Goal: Information Seeking & Learning: Find specific fact

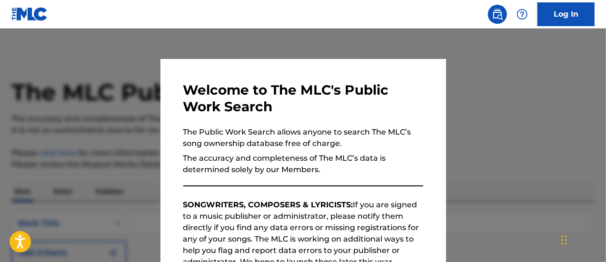
click at [539, 104] on div at bounding box center [303, 160] width 606 height 262
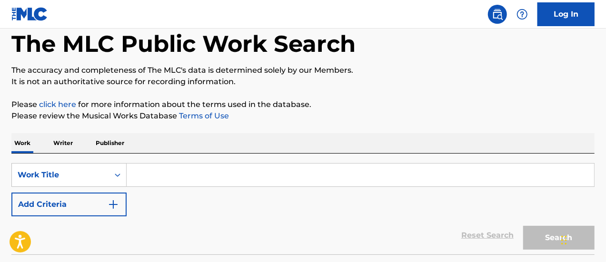
scroll to position [50, 0]
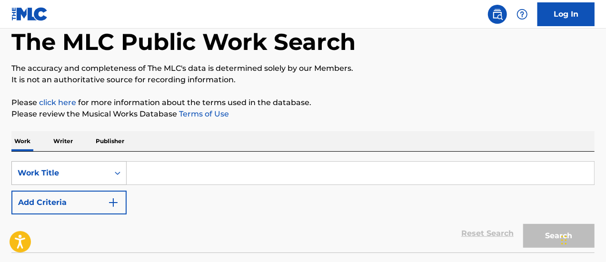
click at [119, 173] on icon "Search Form" at bounding box center [118, 173] width 6 height 3
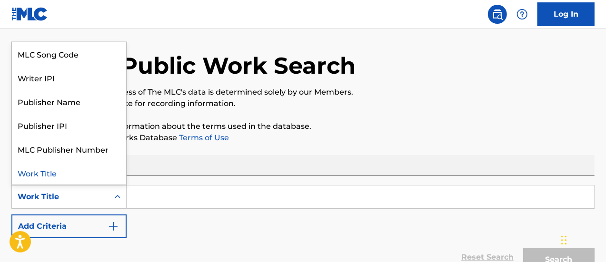
scroll to position [0, 0]
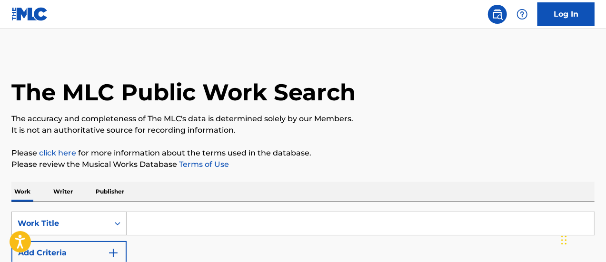
drag, startPoint x: 164, startPoint y: 225, endPoint x: 113, endPoint y: 233, distance: 51.1
click at [164, 225] on input "Search Form" at bounding box center [360, 223] width 467 height 23
click at [75, 227] on div "Work Title" at bounding box center [61, 223] width 86 height 11
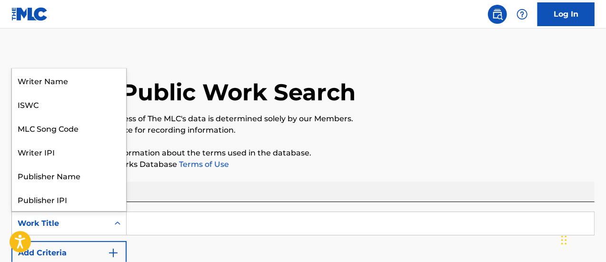
scroll to position [48, 0]
drag, startPoint x: 177, startPoint y: 226, endPoint x: 238, endPoint y: 213, distance: 62.4
click at [177, 226] on input "Search Form" at bounding box center [360, 223] width 467 height 23
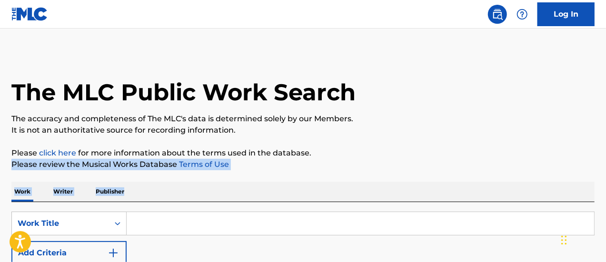
drag, startPoint x: 605, startPoint y: 150, endPoint x: 614, endPoint y: 199, distance: 50.3
click at [605, 199] on html "Accessibility Screen-Reader Guide, Feedback, and Issue Reporting | New window 0…" at bounding box center [303, 131] width 606 height 262
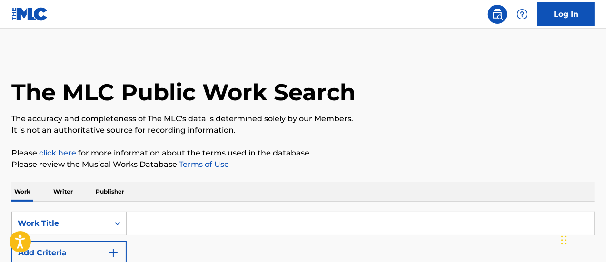
click at [193, 230] on input "Search Form" at bounding box center [360, 223] width 467 height 23
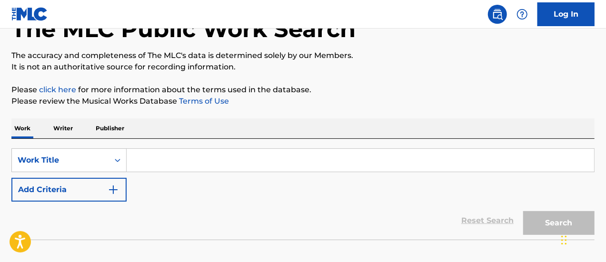
scroll to position [78, 0]
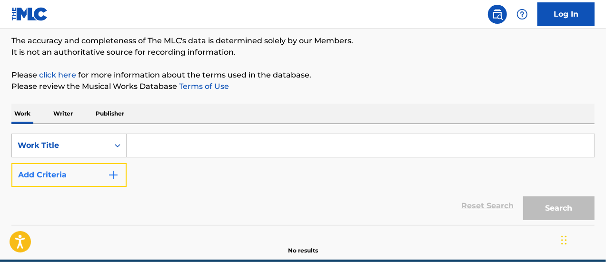
click at [66, 173] on button "Add Criteria" at bounding box center [68, 175] width 115 height 24
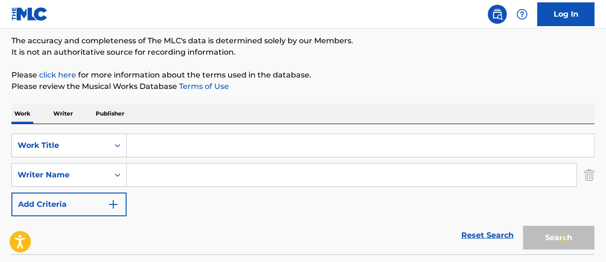
click at [188, 168] on input "Search Form" at bounding box center [352, 175] width 450 height 23
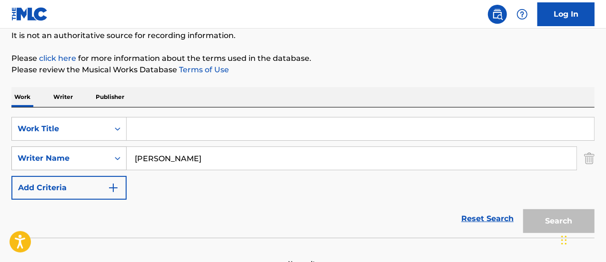
drag, startPoint x: 236, startPoint y: 160, endPoint x: 26, endPoint y: 156, distance: 210.4
click at [26, 156] on div "SearchWithCriteria912cc75d-965b-4ee6-9be0-5e6094eb4e12 Writer Name [PERSON_NAME]" at bounding box center [302, 159] width 583 height 24
type input "[PERSON_NAME] [PERSON_NAME]"
click at [227, 157] on input "[PERSON_NAME] [PERSON_NAME]" at bounding box center [352, 158] width 450 height 23
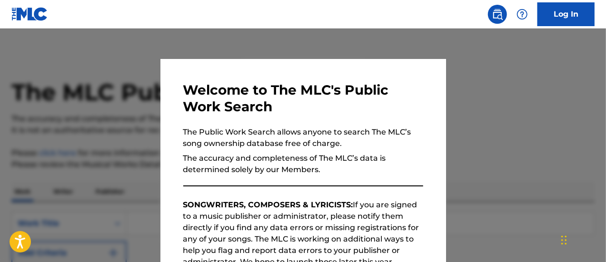
click at [513, 114] on div at bounding box center [303, 160] width 606 height 262
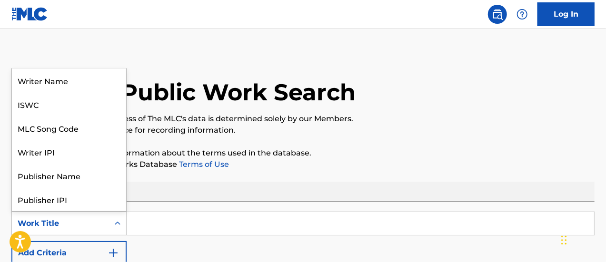
click at [86, 228] on div "Work Title" at bounding box center [61, 223] width 86 height 11
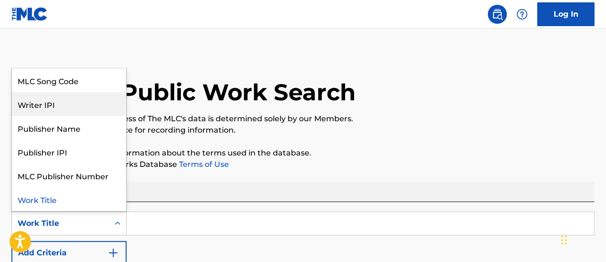
click at [58, 100] on div "Writer IPI" at bounding box center [69, 104] width 114 height 24
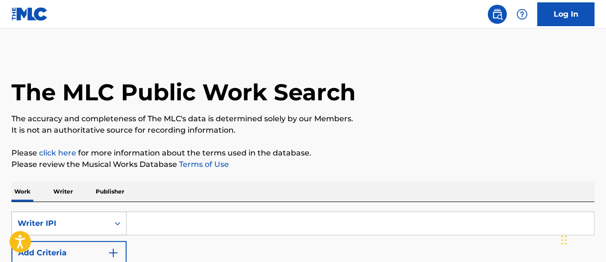
click at [88, 227] on div "Writer IPI" at bounding box center [61, 223] width 86 height 11
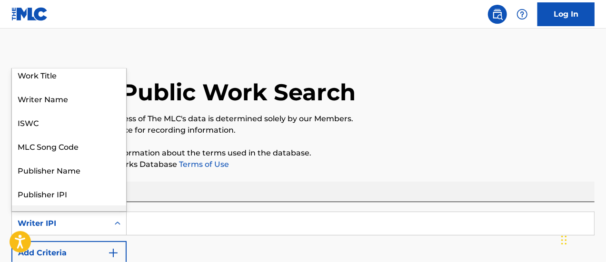
scroll to position [0, 0]
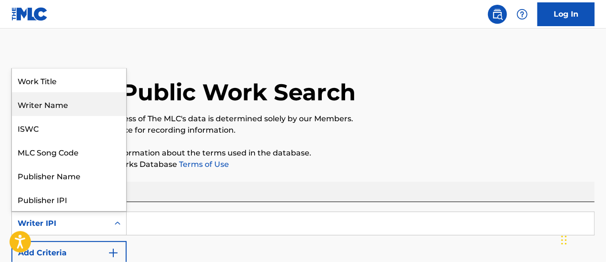
click at [45, 99] on div "Writer Name" at bounding box center [69, 104] width 114 height 24
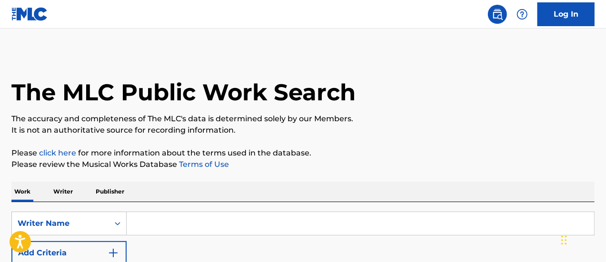
click at [142, 222] on input "Search Form" at bounding box center [360, 223] width 467 height 23
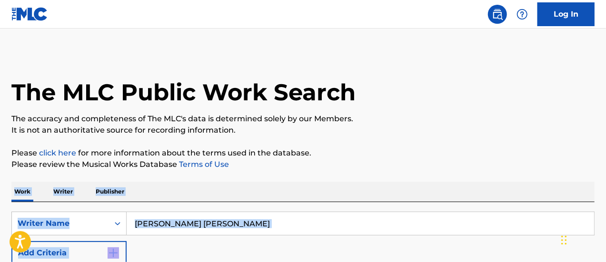
drag, startPoint x: 605, startPoint y: 168, endPoint x: 599, endPoint y: 218, distance: 49.9
click at [39, 10] on div "Log In The MLC Public Work Search The accuracy and completeness of The MLC's da…" at bounding box center [303, 192] width 606 height 384
click at [360, 249] on div "SearchWithCriteriaa84e7a23-732c-43fc-aa83-41423fd38efc Writer Name [PERSON_NAME…" at bounding box center [302, 238] width 583 height 53
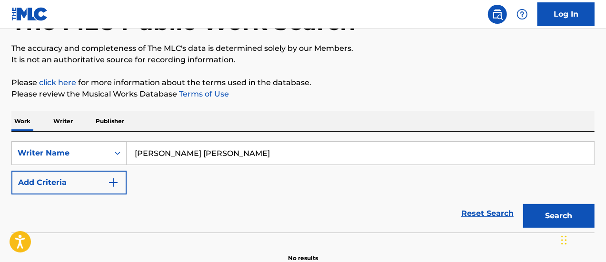
scroll to position [76, 0]
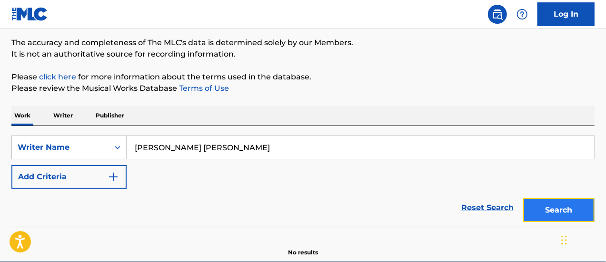
click at [566, 203] on button "Search" at bounding box center [558, 210] width 71 height 24
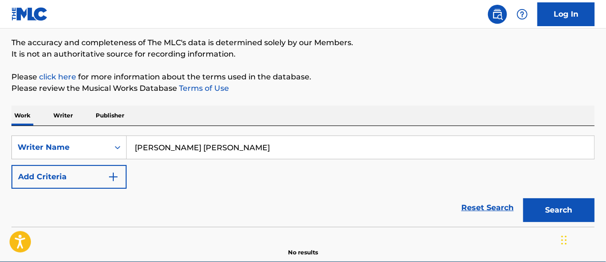
drag, startPoint x: 262, startPoint y: 145, endPoint x: 0, endPoint y: 146, distance: 261.8
click at [0, 146] on div "The MLC Public Work Search The accuracy and completeness of The MLC's data is d…" at bounding box center [303, 116] width 606 height 281
click at [523, 198] on button "Search" at bounding box center [558, 210] width 71 height 24
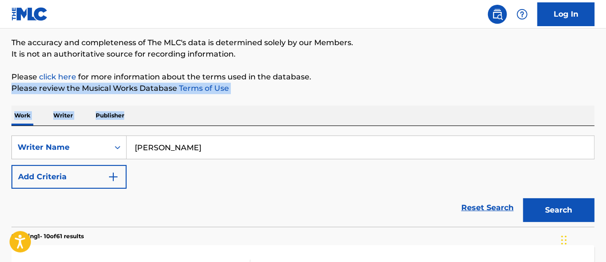
drag, startPoint x: 605, startPoint y: 68, endPoint x: 606, endPoint y: 107, distance: 39.0
click at [605, 107] on html "Accessibility Screen-Reader Guide, Feedback, and Issue Reporting | New window 0…" at bounding box center [303, 55] width 606 height 262
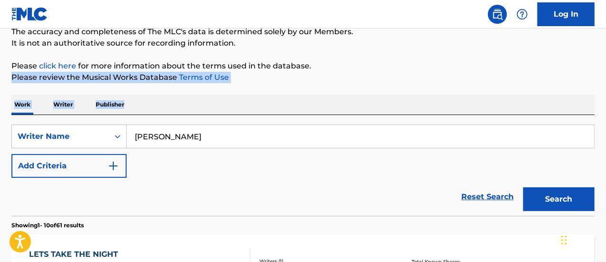
scroll to position [84, 0]
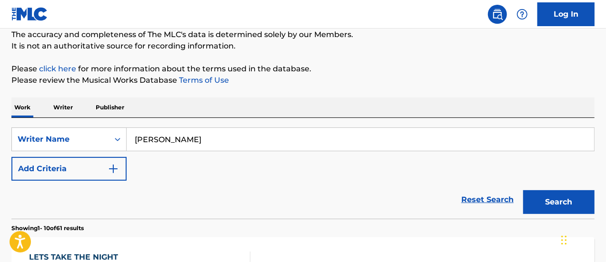
drag, startPoint x: 189, startPoint y: 136, endPoint x: 138, endPoint y: 136, distance: 50.5
click at [138, 136] on input "peter curry" at bounding box center [360, 139] width 467 height 23
type input "p"
click at [523, 190] on button "Search" at bounding box center [558, 202] width 71 height 24
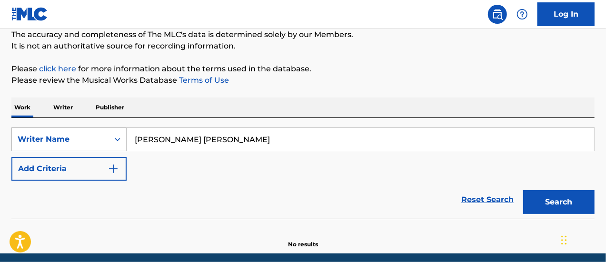
drag, startPoint x: 249, startPoint y: 143, endPoint x: 83, endPoint y: 139, distance: 166.6
click at [83, 139] on div "SearchWithCriteriaa84e7a23-732c-43fc-aa83-41423fd38efc Writer Name curry peter …" at bounding box center [302, 140] width 583 height 24
type input "c"
type input "peter maurice curry"
click at [523, 190] on button "Search" at bounding box center [558, 202] width 71 height 24
